Goal: Task Accomplishment & Management: Use online tool/utility

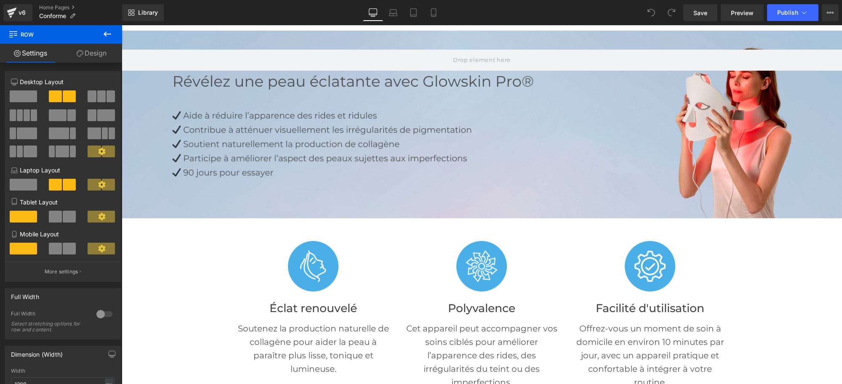
scroll to position [53, 0]
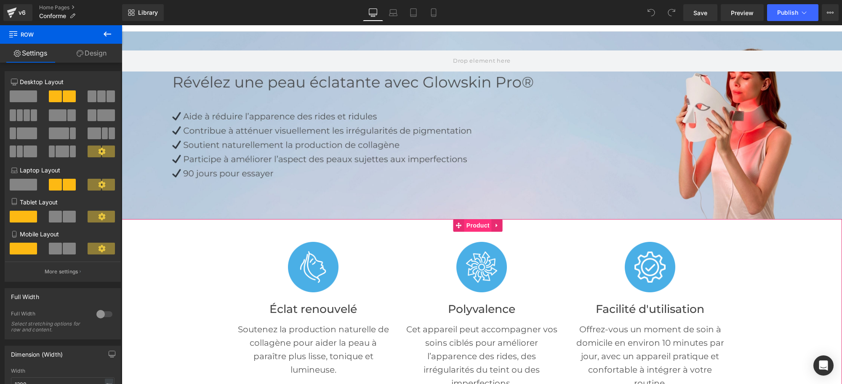
click at [475, 222] on span "Product" at bounding box center [477, 225] width 27 height 13
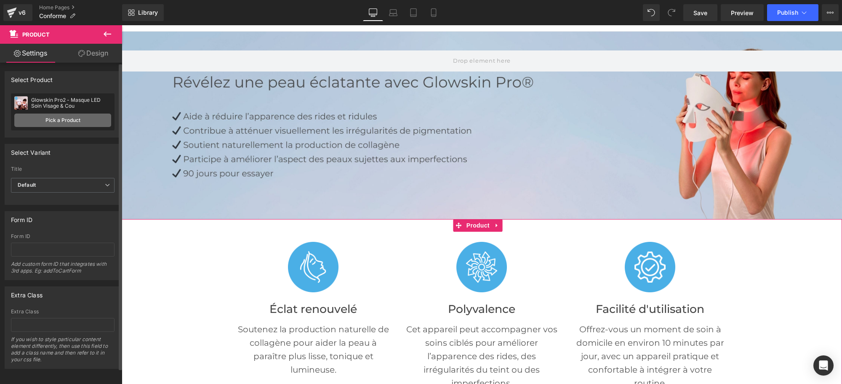
click at [66, 121] on link "Pick a Product" at bounding box center [62, 120] width 97 height 13
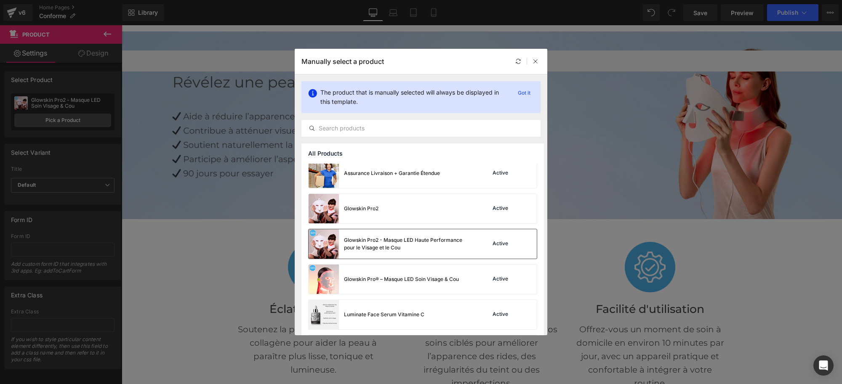
scroll to position [105, 0]
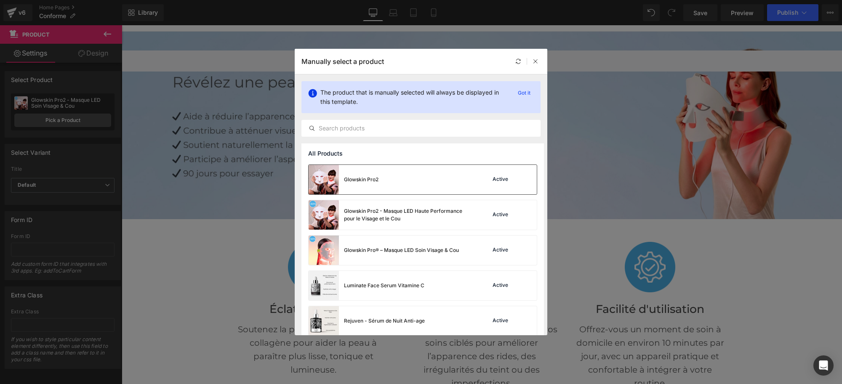
click at [451, 183] on div "Glowskin Pro2 Active" at bounding box center [422, 179] width 228 height 29
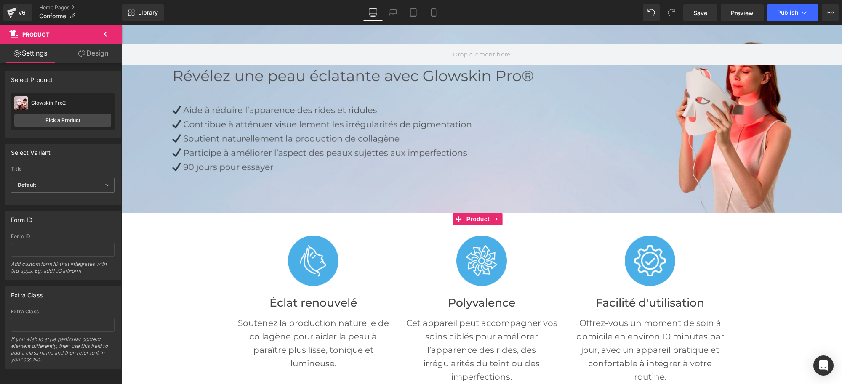
scroll to position [0, 0]
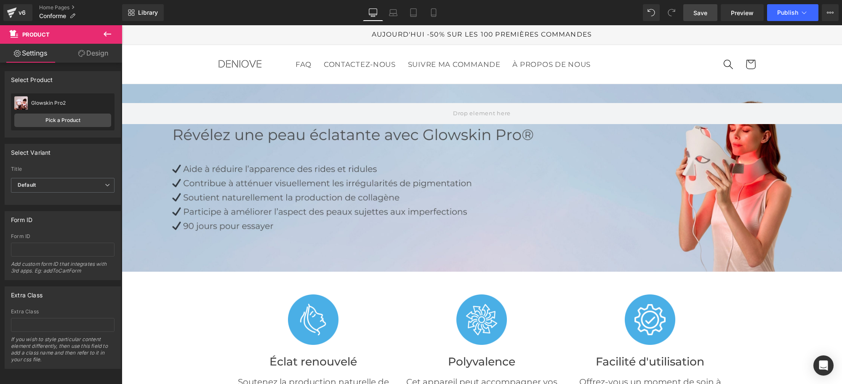
click at [687, 12] on link "Save" at bounding box center [700, 12] width 34 height 17
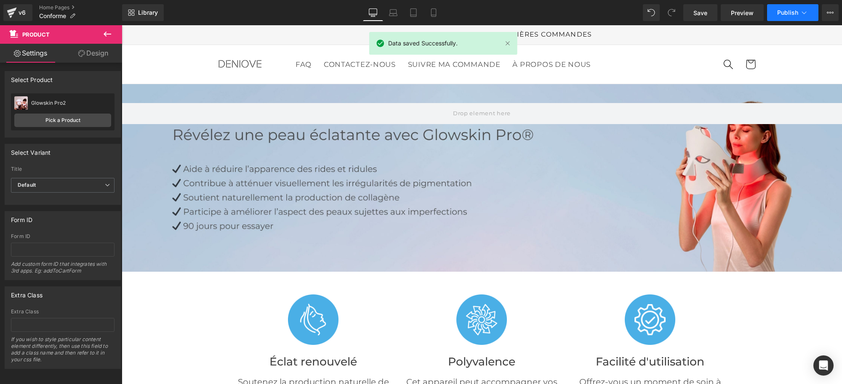
click at [781, 15] on span "Publish" at bounding box center [787, 12] width 21 height 7
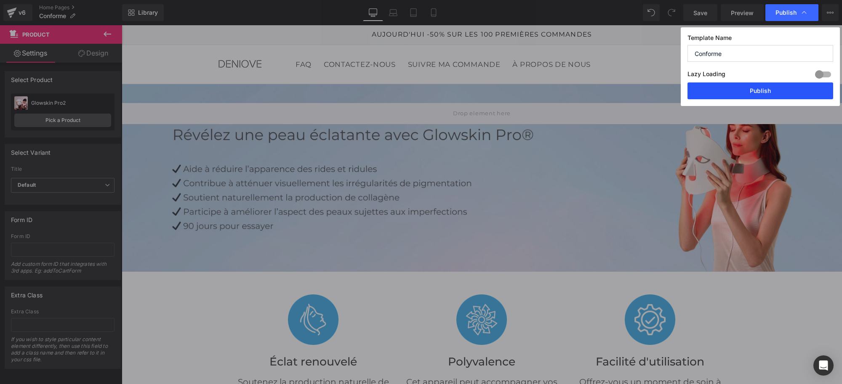
click at [758, 85] on button "Publish" at bounding box center [760, 90] width 146 height 17
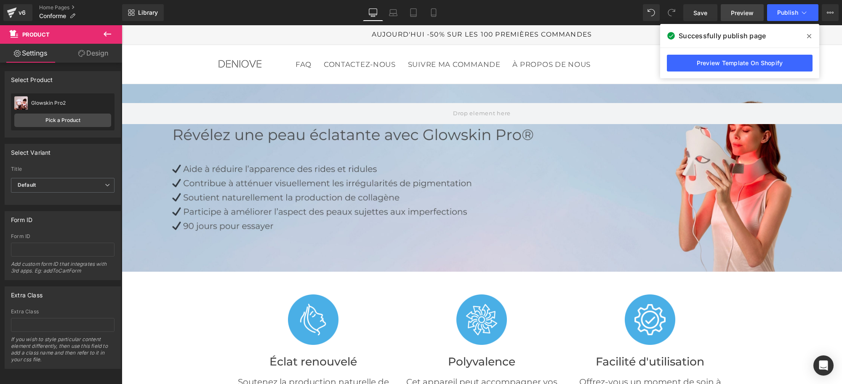
click at [734, 8] on span "Preview" at bounding box center [742, 12] width 23 height 9
